Goal: Obtain resource: Download file/media

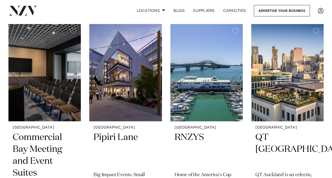
scroll to position [1081, 0]
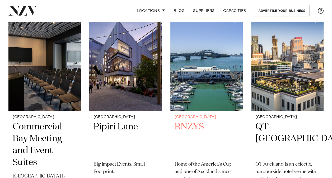
click at [191, 125] on h2 "RNZYS" at bounding box center [207, 139] width 64 height 36
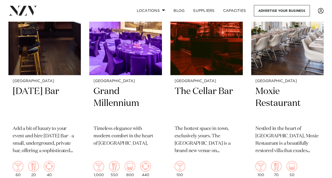
scroll to position [2408, 0]
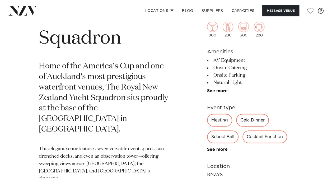
scroll to position [231, 0]
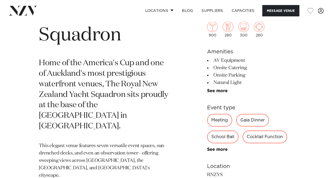
click at [217, 114] on div "Meeting" at bounding box center [219, 120] width 25 height 13
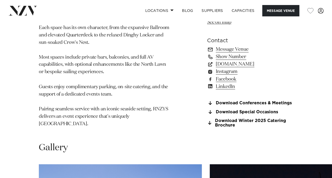
scroll to position [424, 0]
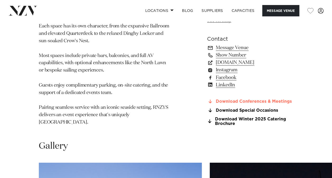
click at [241, 99] on link "Download Conferences & Meetings" at bounding box center [250, 101] width 86 height 5
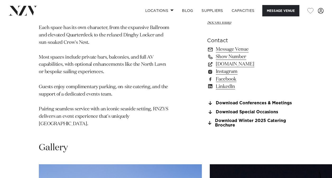
scroll to position [419, 0]
